Goal: Task Accomplishment & Management: Manage account settings

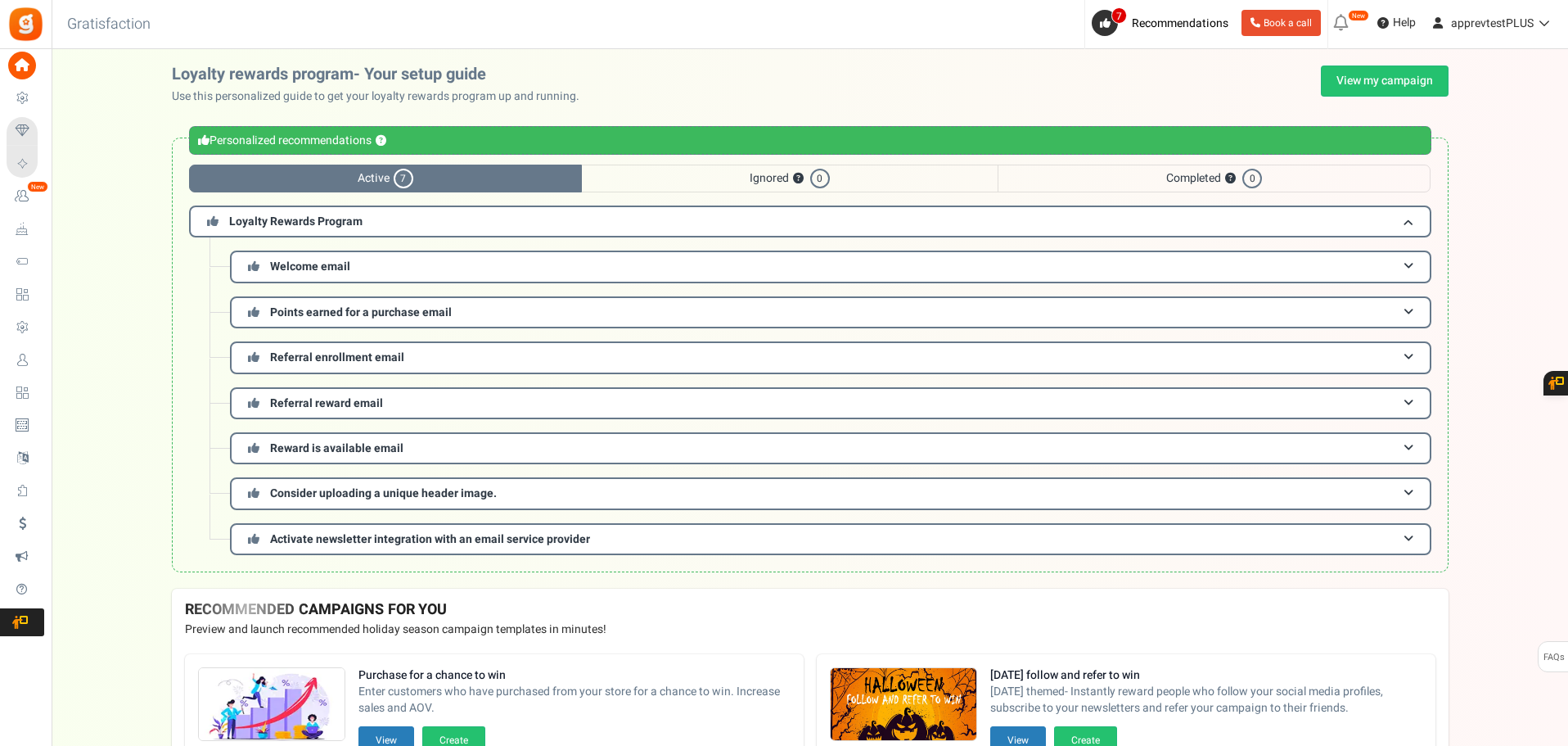
click at [703, 165] on span "Ignored ? 0" at bounding box center [789, 178] width 416 height 28
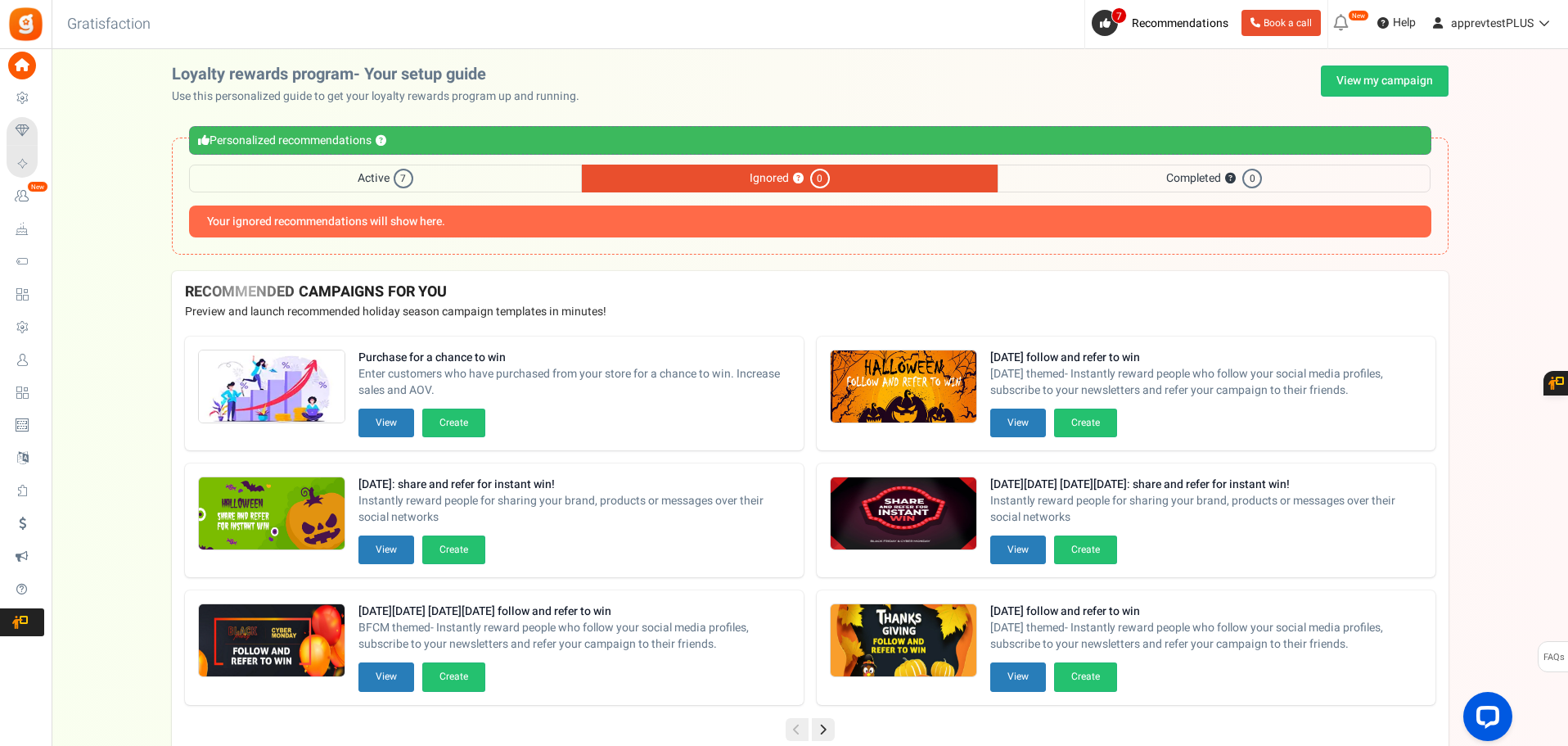
click at [1169, 180] on span "Completed ? 0" at bounding box center [1214, 178] width 433 height 28
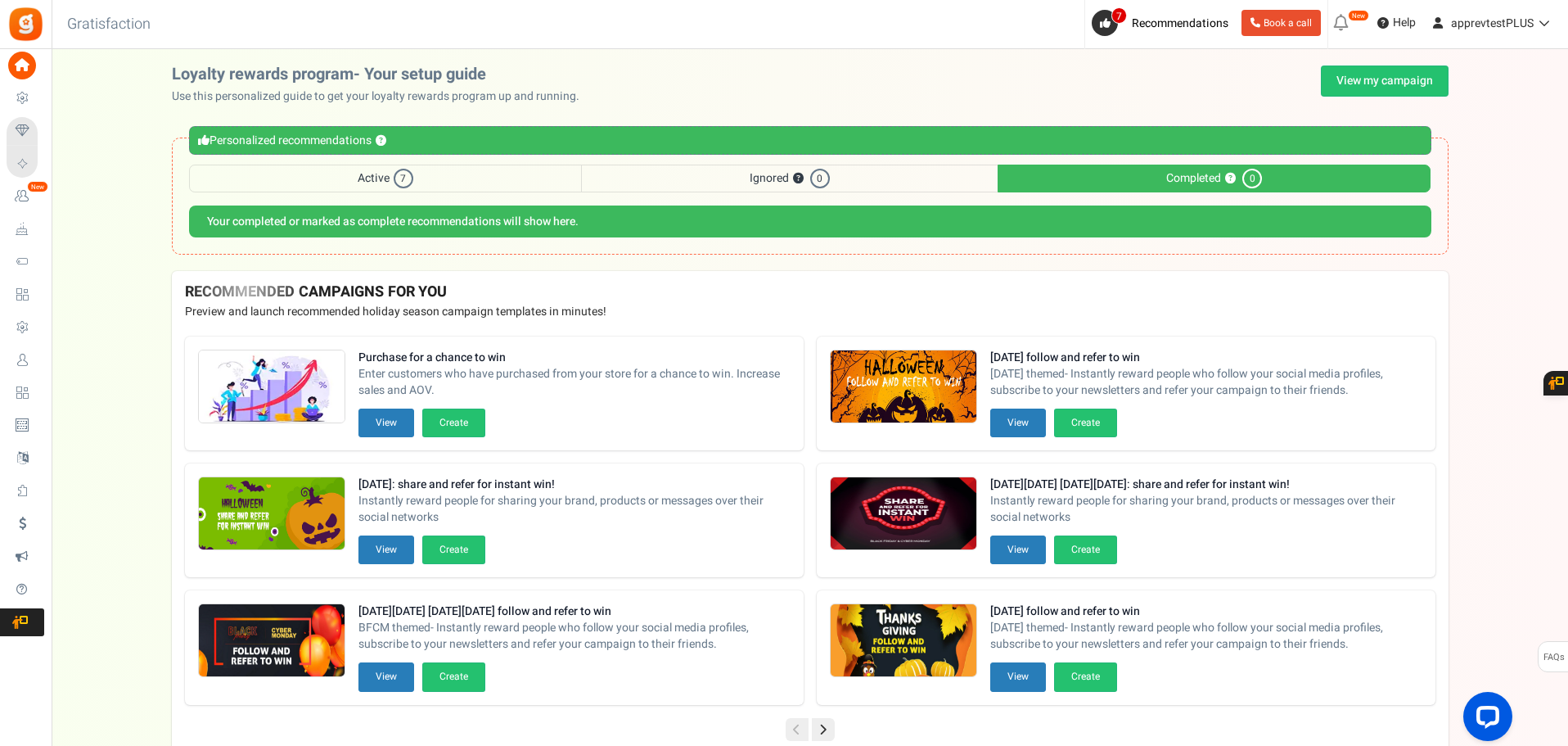
click at [689, 181] on span "Ignored ? 0" at bounding box center [789, 178] width 416 height 28
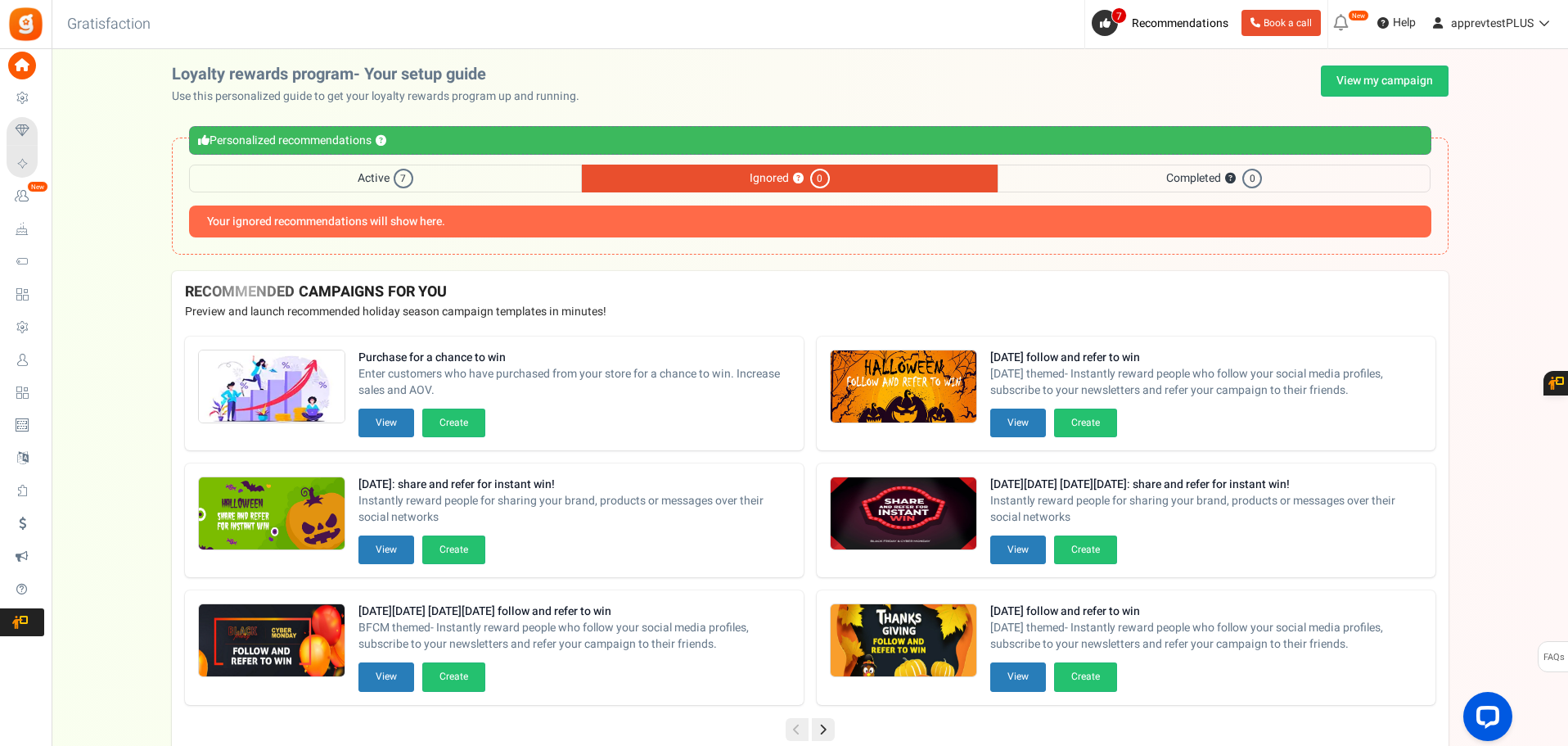
click at [427, 179] on span "Active 7" at bounding box center [385, 178] width 393 height 28
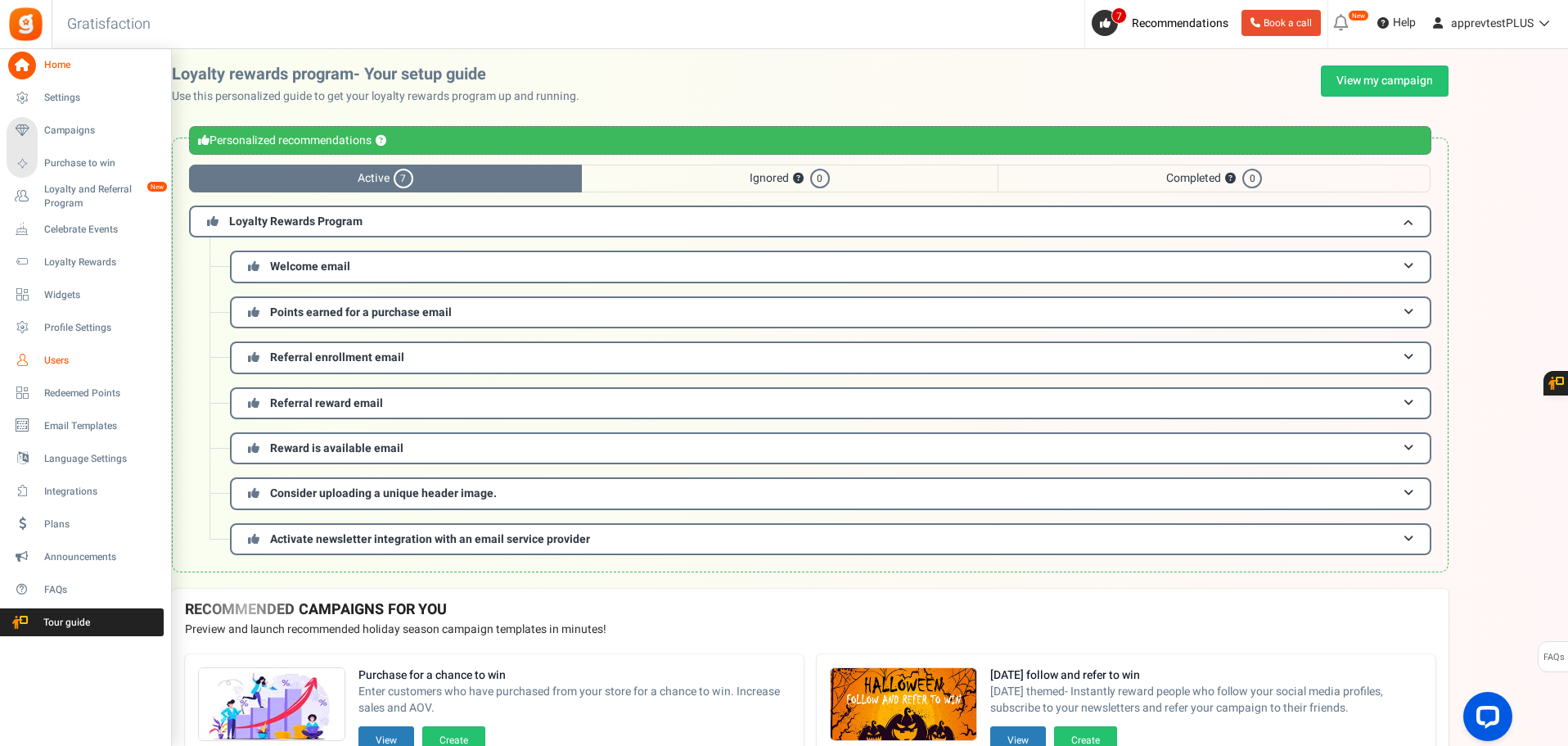
click at [58, 362] on span "Users" at bounding box center [102, 360] width 115 height 14
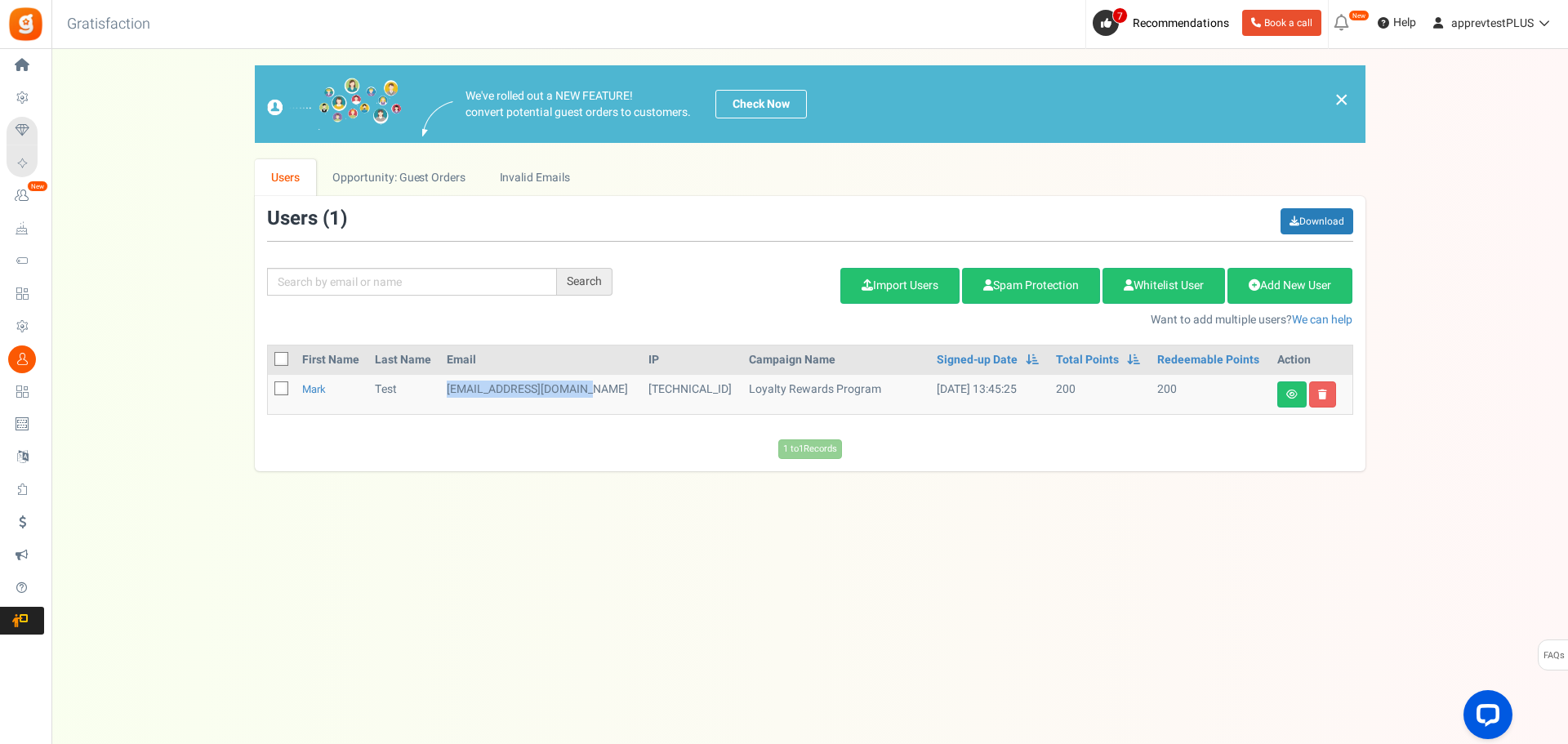
drag, startPoint x: 453, startPoint y: 393, endPoint x: 594, endPoint y: 394, distance: 141.0
click at [594, 394] on td "[EMAIL_ADDRESS][DOMAIN_NAME]" at bounding box center [541, 394] width 202 height 39
drag, startPoint x: 614, startPoint y: 390, endPoint x: 701, endPoint y: 387, distance: 87.1
click at [701, 389] on td "[TECHNICAL_ID]" at bounding box center [692, 394] width 100 height 39
copy td "[TECHNICAL_ID]"
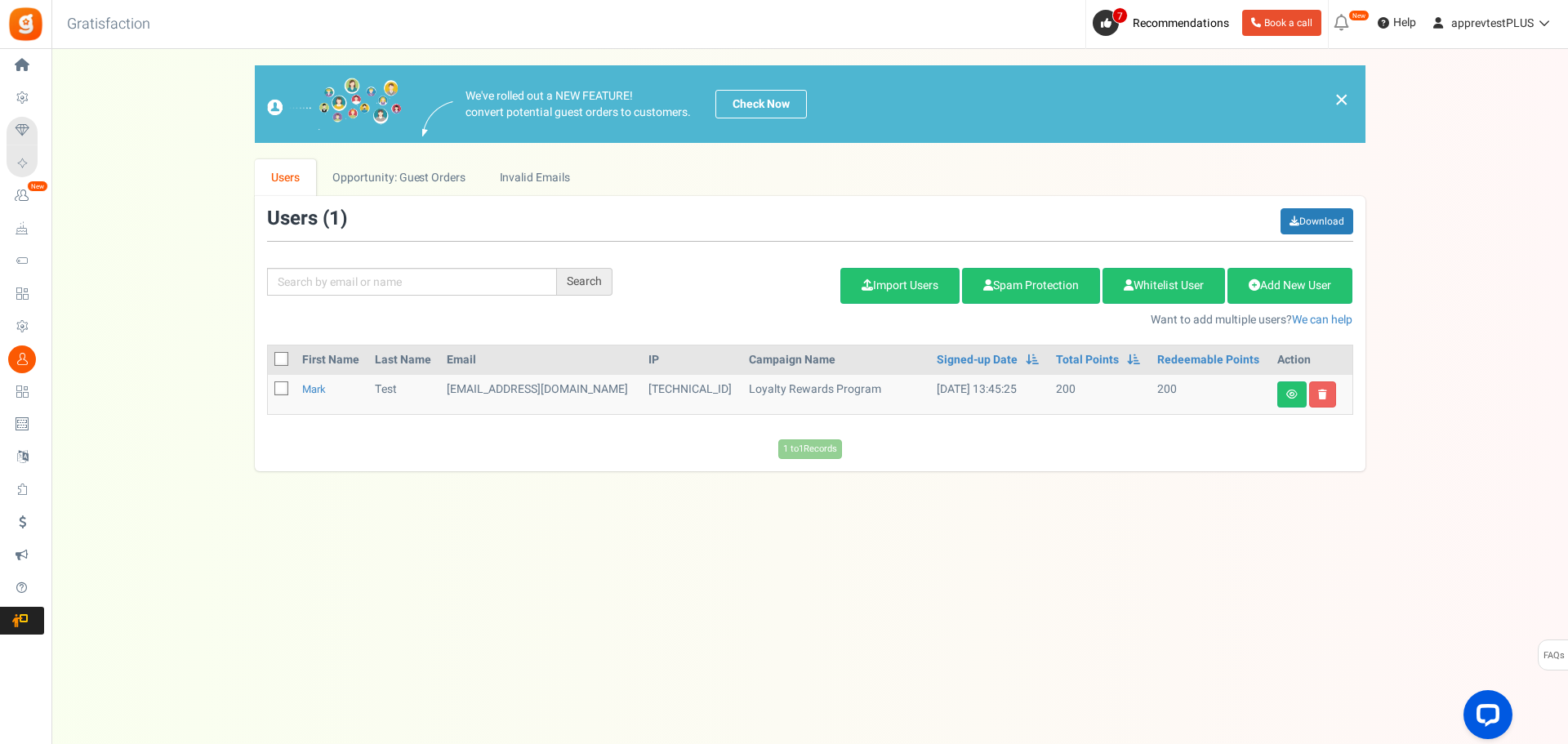
click at [790, 149] on div "We've rolled out a NEW FEATURE! convert potential guest orders to customers. Ch…" at bounding box center [810, 268] width 1111 height 406
